Goal: Transaction & Acquisition: Download file/media

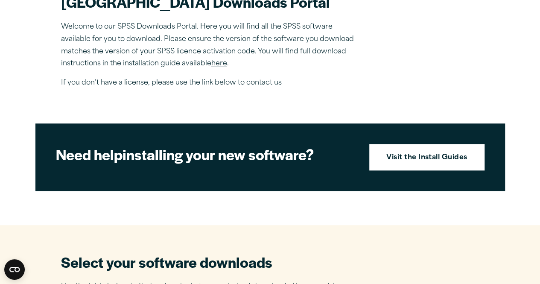
scroll to position [298, 0]
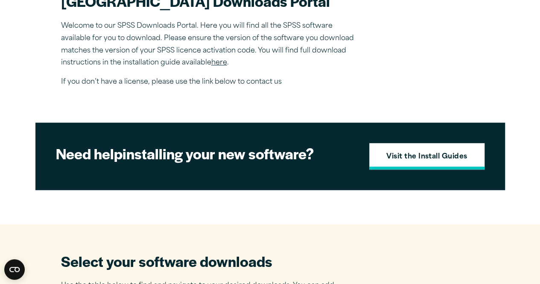
click at [435, 167] on link "Visit the Install Guides" at bounding box center [426, 156] width 115 height 26
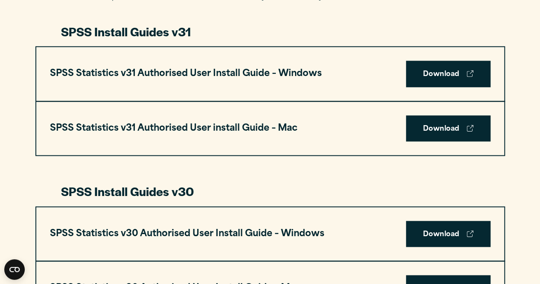
scroll to position [421, 0]
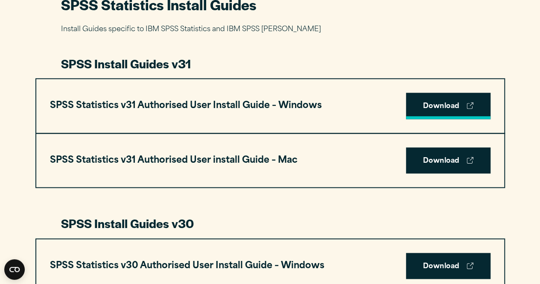
click at [422, 102] on link "Download" at bounding box center [448, 106] width 84 height 26
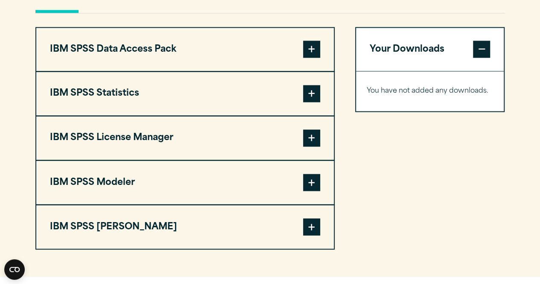
scroll to position [652, 0]
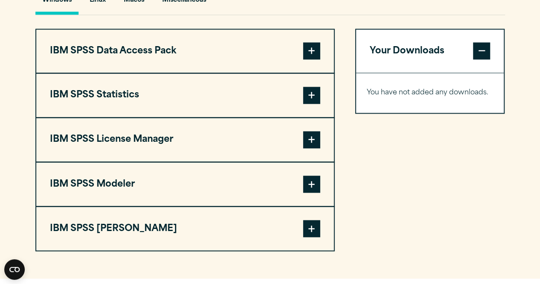
click at [209, 73] on button "IBM SPSS Data Access Pack" at bounding box center [184, 51] width 297 height 44
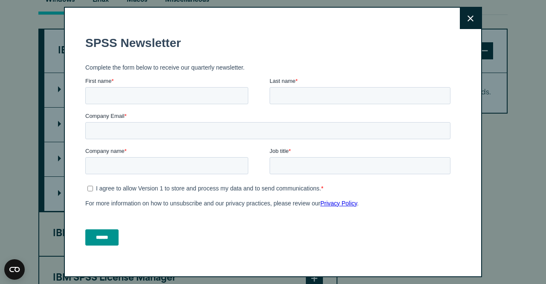
click at [468, 20] on icon at bounding box center [471, 18] width 6 height 6
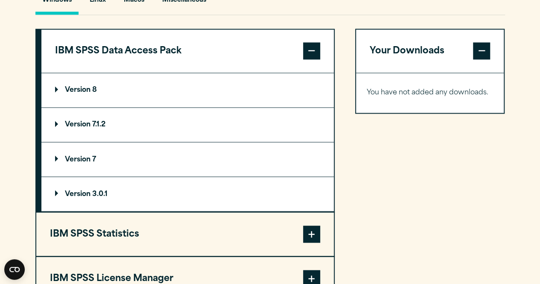
click at [98, 107] on summary "Version 8" at bounding box center [187, 90] width 292 height 34
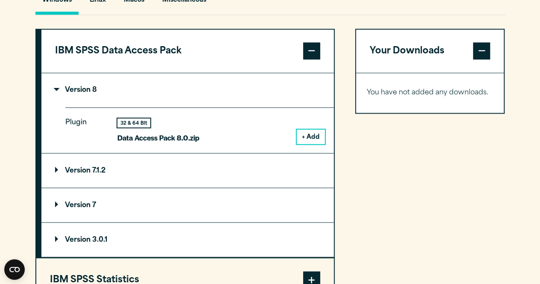
click at [307, 144] on button "+ Add" at bounding box center [310, 136] width 28 height 15
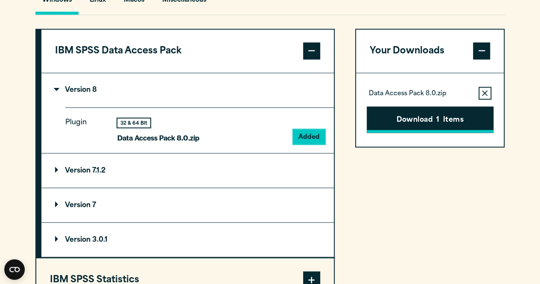
click at [394, 133] on button "Download 1 Items" at bounding box center [429, 119] width 127 height 26
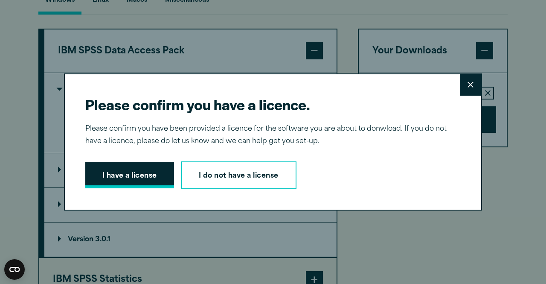
click at [142, 166] on button "I have a license" at bounding box center [129, 175] width 89 height 26
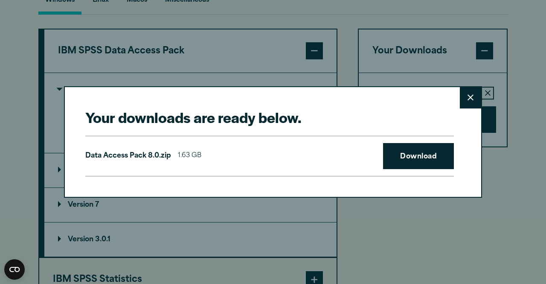
click at [157, 166] on div "Data Access Pack 8.0.zip 1.63 GB Download" at bounding box center [269, 156] width 369 height 41
click at [401, 162] on link "Download" at bounding box center [418, 156] width 71 height 26
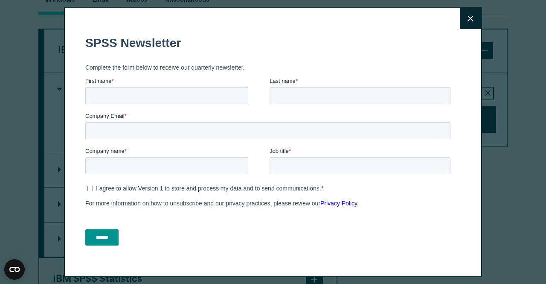
drag, startPoint x: 176, startPoint y: 221, endPoint x: 212, endPoint y: 250, distance: 46.0
click at [212, 250] on form "SPSS Newsletter Complete the form below to receive our quarterly newsletter. Fi…" at bounding box center [269, 140] width 369 height 224
click at [331, 101] on input "Last name *" at bounding box center [360, 95] width 181 height 17
click at [466, 18] on button "Close" at bounding box center [470, 18] width 21 height 21
